Goal: Task Accomplishment & Management: Use online tool/utility

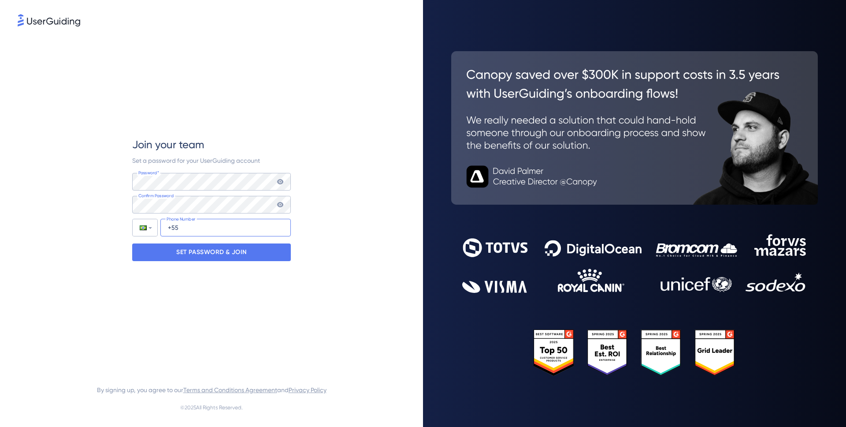
click at [187, 232] on input "+55" at bounding box center [225, 228] width 130 height 18
type input "[PHONE_NUMBER]"
click at [195, 255] on p "SET PASSWORD & JOIN" at bounding box center [211, 252] width 71 height 14
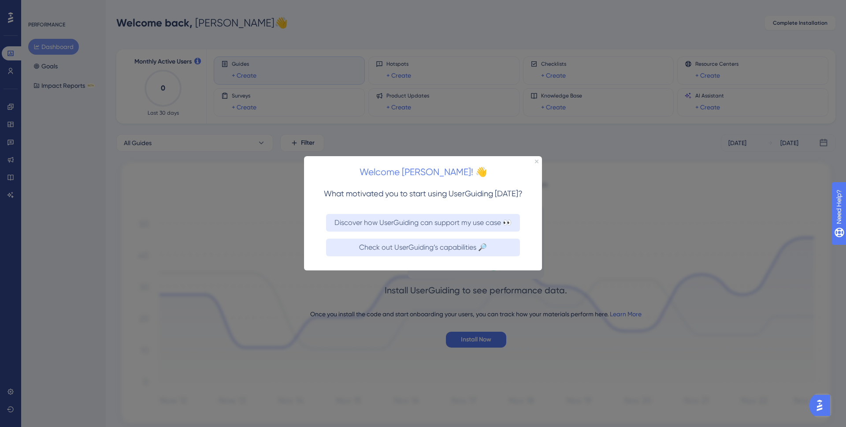
click at [535, 164] on div "Welcome [PERSON_NAME]! 👋" at bounding box center [423, 169] width 238 height 27
click at [536, 163] on div "Welcome [PERSON_NAME]! 👋" at bounding box center [423, 169] width 238 height 27
click at [536, 162] on icon "Close Preview" at bounding box center [537, 162] width 4 height 4
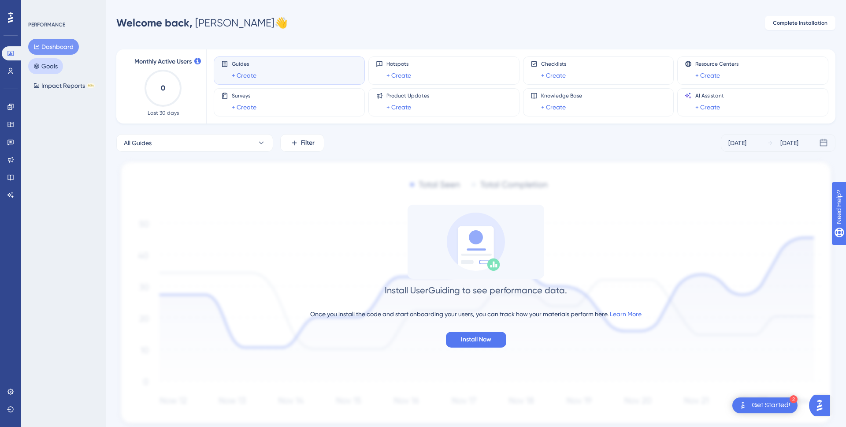
click at [51, 71] on button "Goals" at bounding box center [45, 66] width 35 height 16
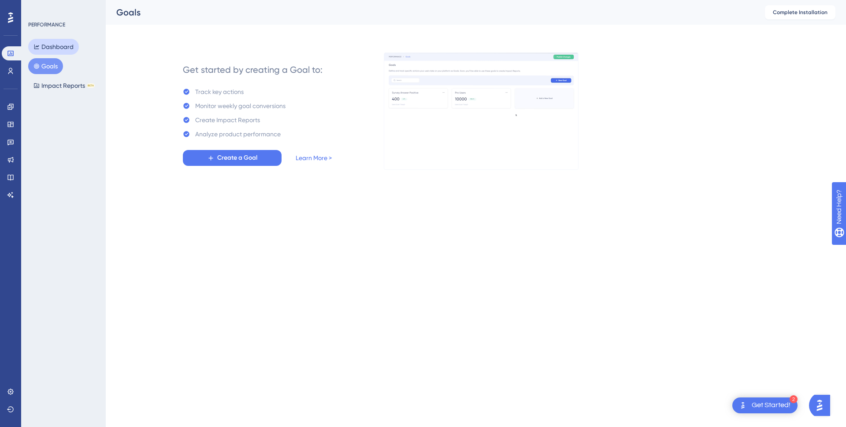
click at [48, 48] on button "Dashboard" at bounding box center [53, 47] width 51 height 16
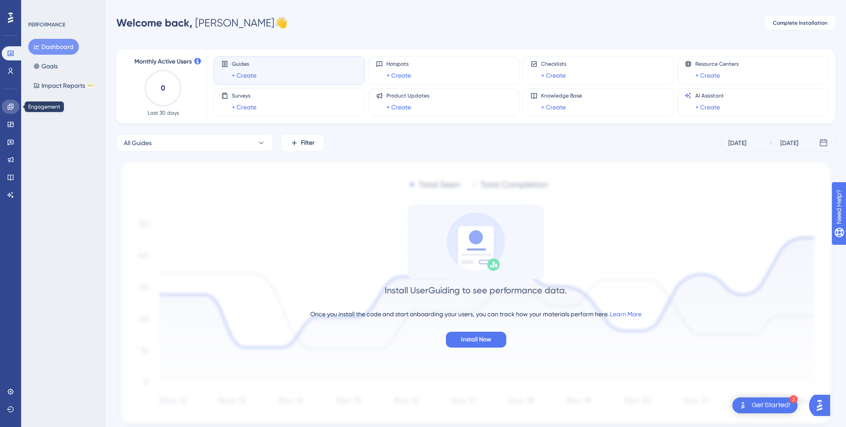
click at [11, 105] on icon at bounding box center [10, 107] width 6 height 6
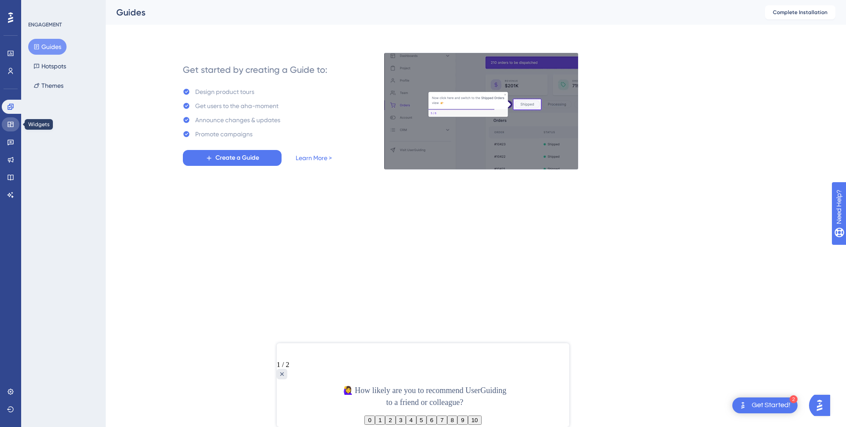
click at [14, 124] on link at bounding box center [11, 124] width 18 height 14
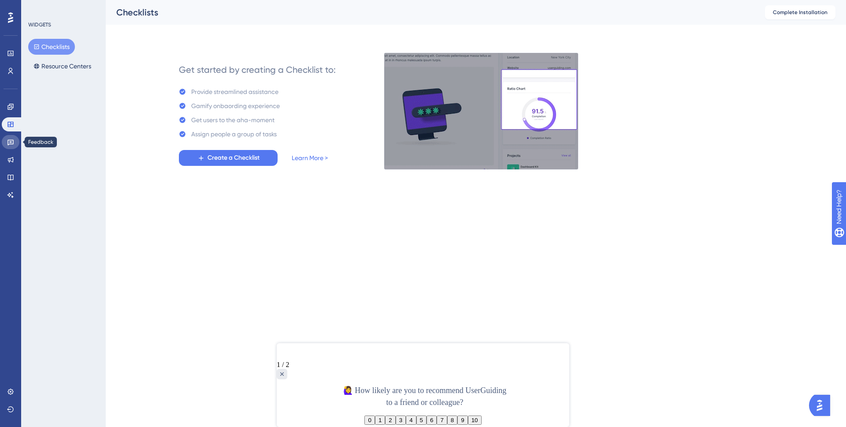
click at [15, 148] on link at bounding box center [11, 142] width 18 height 14
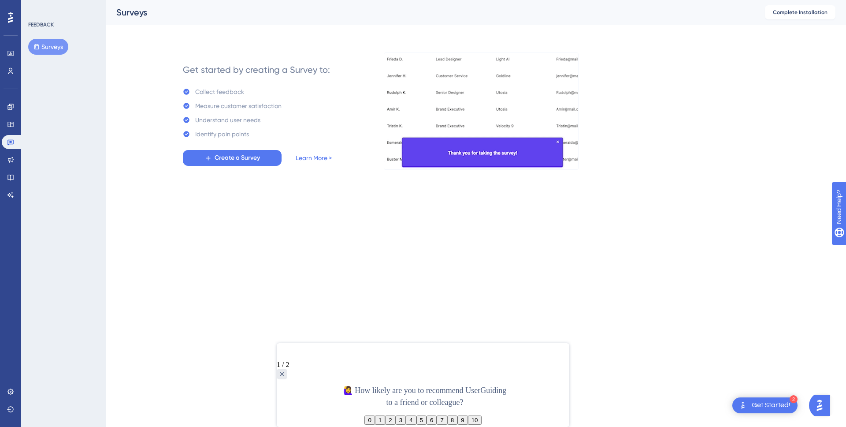
click at [304, 354] on div at bounding box center [423, 352] width 293 height 18
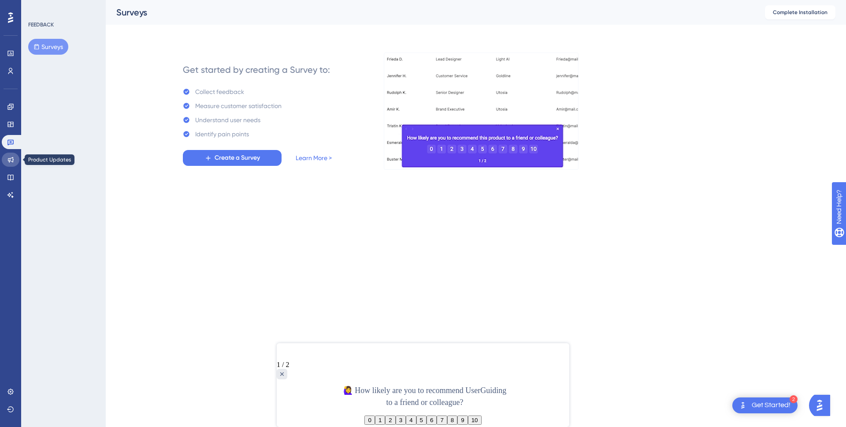
click at [15, 154] on link at bounding box center [11, 160] width 18 height 14
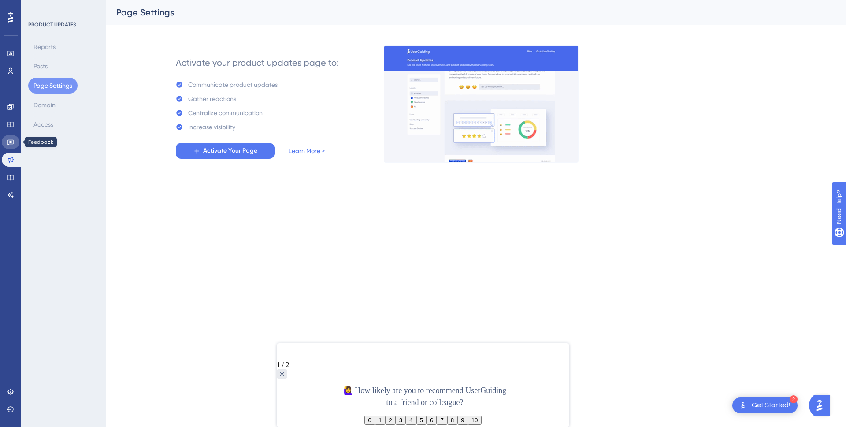
click at [12, 140] on icon at bounding box center [10, 143] width 6 height 6
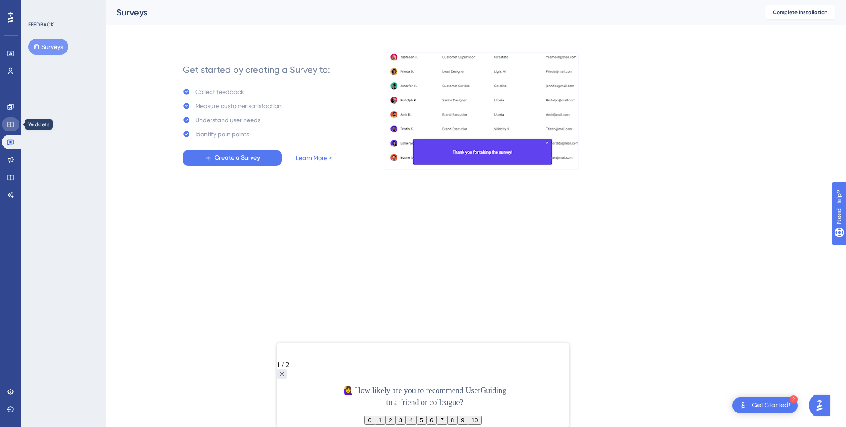
click at [9, 125] on icon at bounding box center [10, 124] width 6 height 5
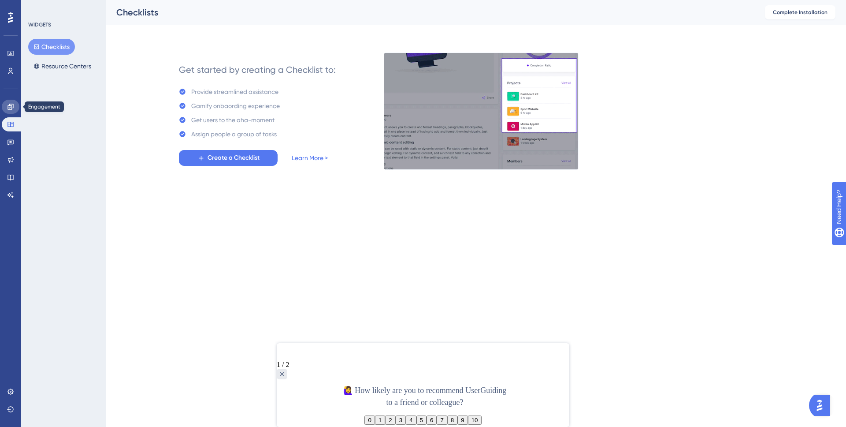
click at [8, 100] on link at bounding box center [11, 107] width 18 height 14
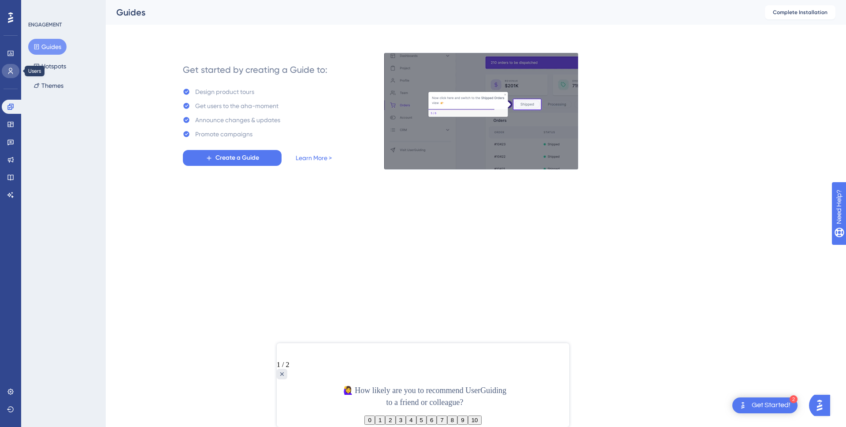
click at [14, 74] on icon at bounding box center [10, 70] width 7 height 7
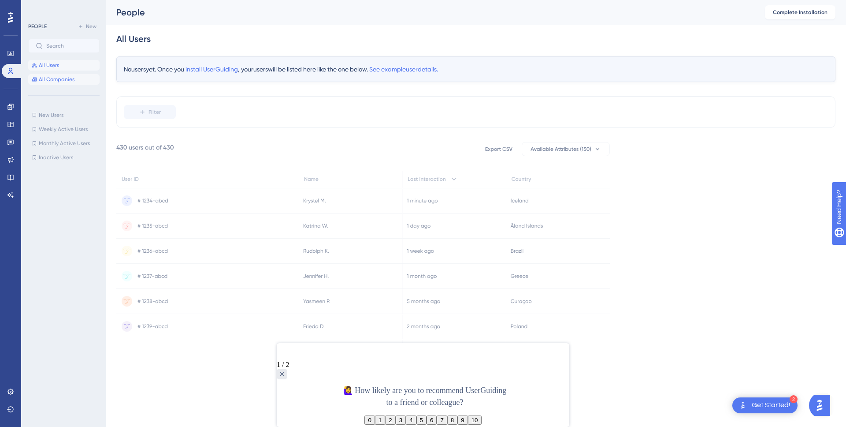
click at [78, 80] on button "All Companies" at bounding box center [63, 79] width 71 height 11
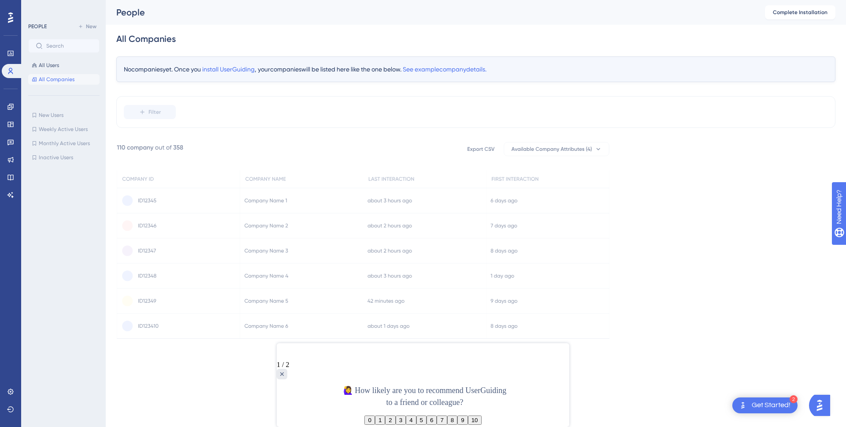
click at [72, 71] on div "All Users All Companies" at bounding box center [63, 72] width 71 height 25
click at [69, 67] on button "All Users" at bounding box center [63, 65] width 71 height 11
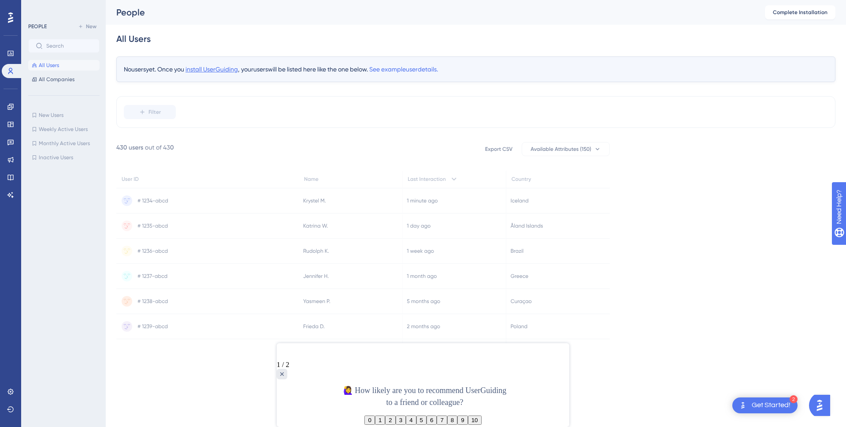
click at [217, 71] on span "install UserGuiding" at bounding box center [212, 69] width 52 height 7
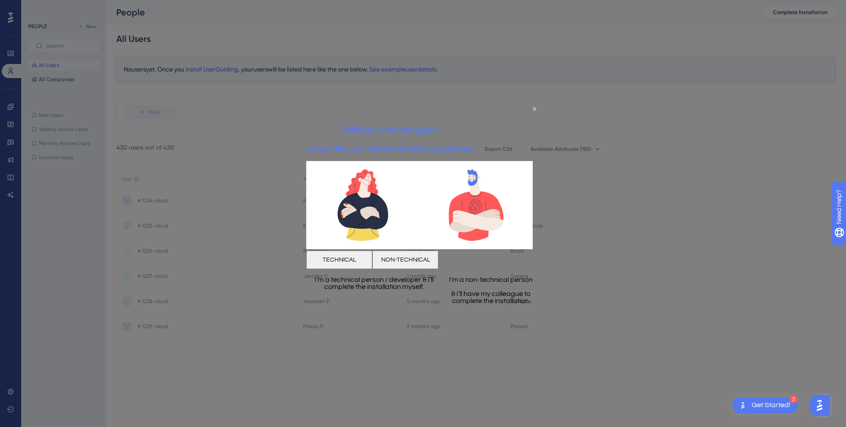
click at [373, 258] on button "TECHNICAL" at bounding box center [339, 259] width 66 height 19
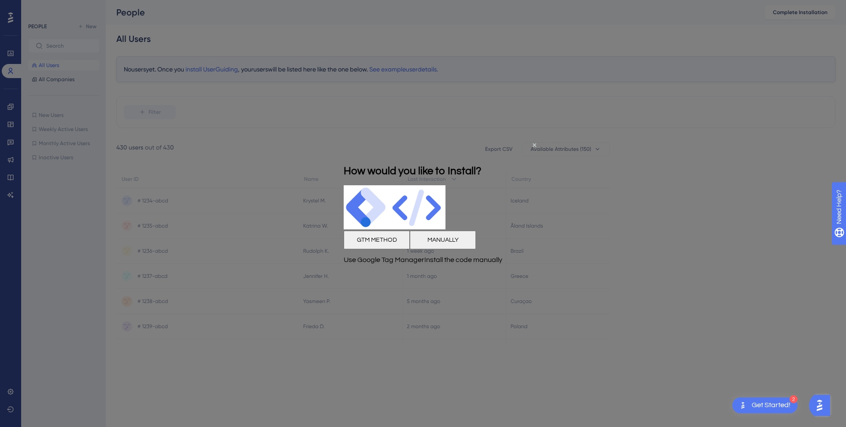
click at [468, 241] on button "MANUALLY" at bounding box center [443, 240] width 66 height 19
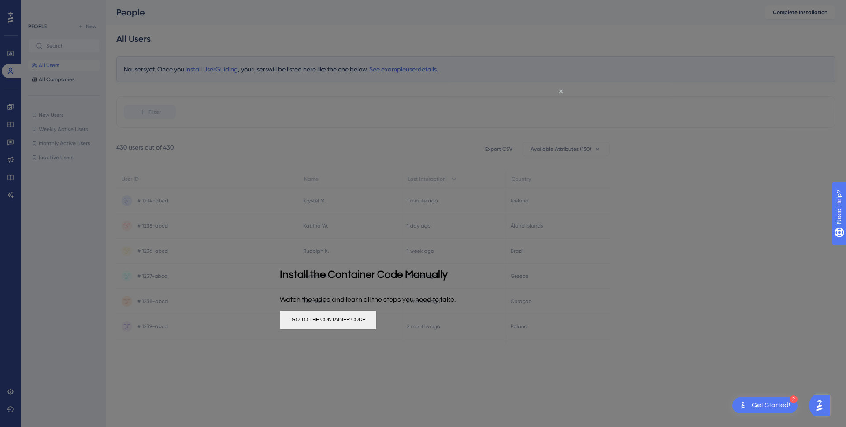
drag, startPoint x: 436, startPoint y: 327, endPoint x: 716, endPoint y: 413, distance: 292.4
click at [377, 327] on button "GO TO THE CONTAINER CODE" at bounding box center [328, 318] width 97 height 19
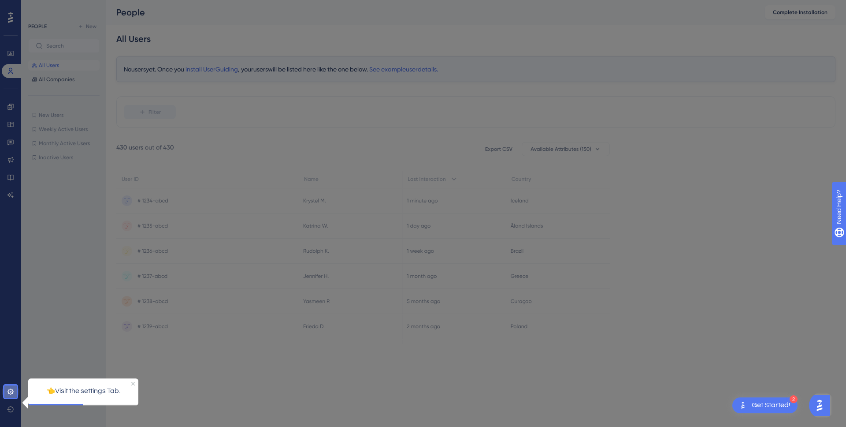
click at [14, 390] on icon at bounding box center [10, 391] width 7 height 7
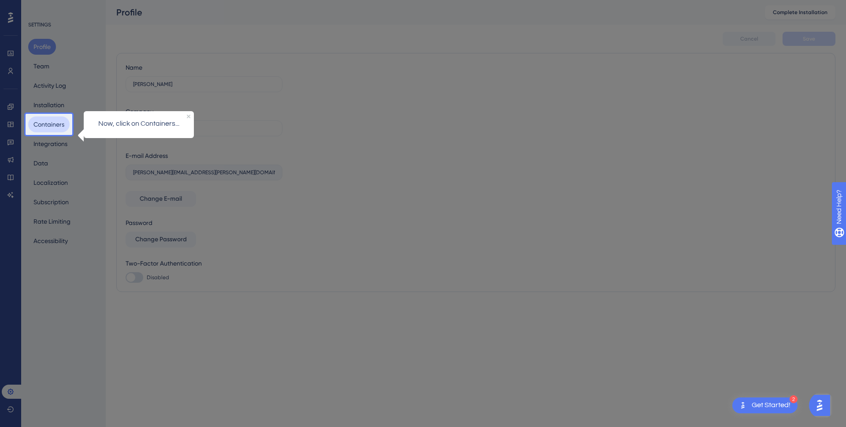
click at [60, 126] on button "Containers" at bounding box center [48, 124] width 41 height 16
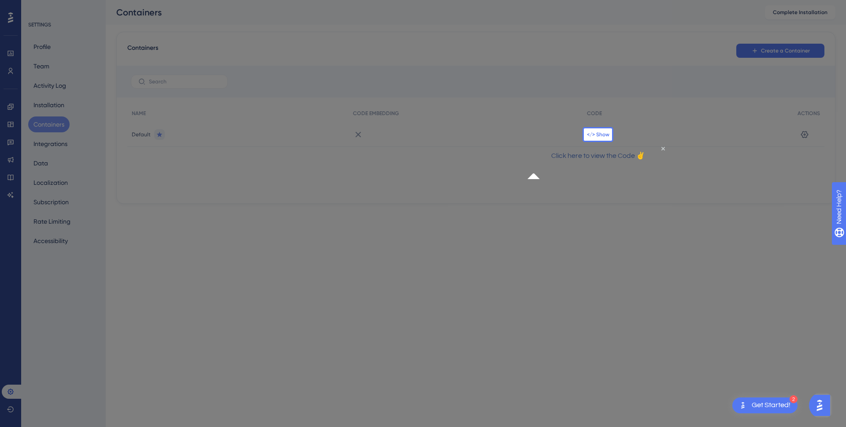
click at [600, 134] on span "</> Show" at bounding box center [598, 134] width 22 height 7
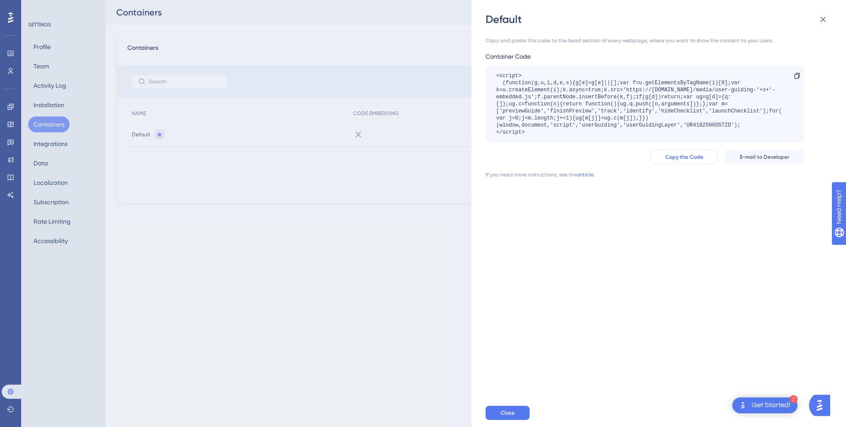
click at [694, 158] on span "Copy the Code" at bounding box center [685, 156] width 38 height 7
click at [691, 158] on span "Copy the Code" at bounding box center [685, 156] width 38 height 7
click at [820, 24] on button at bounding box center [824, 20] width 18 height 18
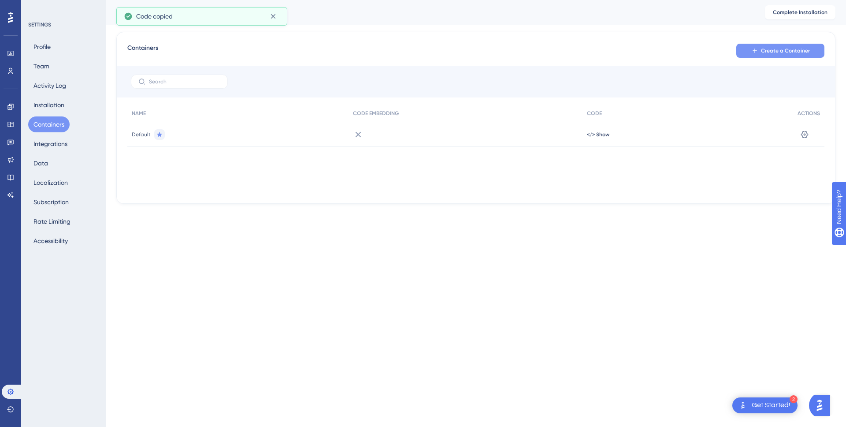
click at [794, 48] on span "Create a Container" at bounding box center [785, 50] width 49 height 7
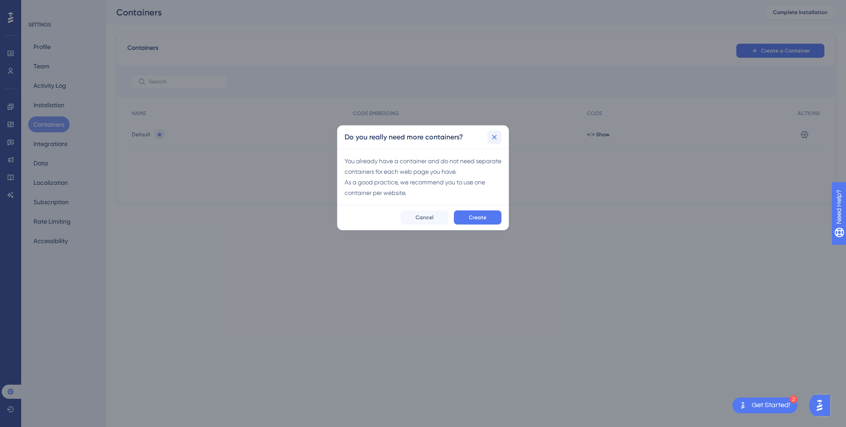
click at [494, 138] on icon at bounding box center [494, 137] width 9 height 9
